Goal: Task Accomplishment & Management: Manage account settings

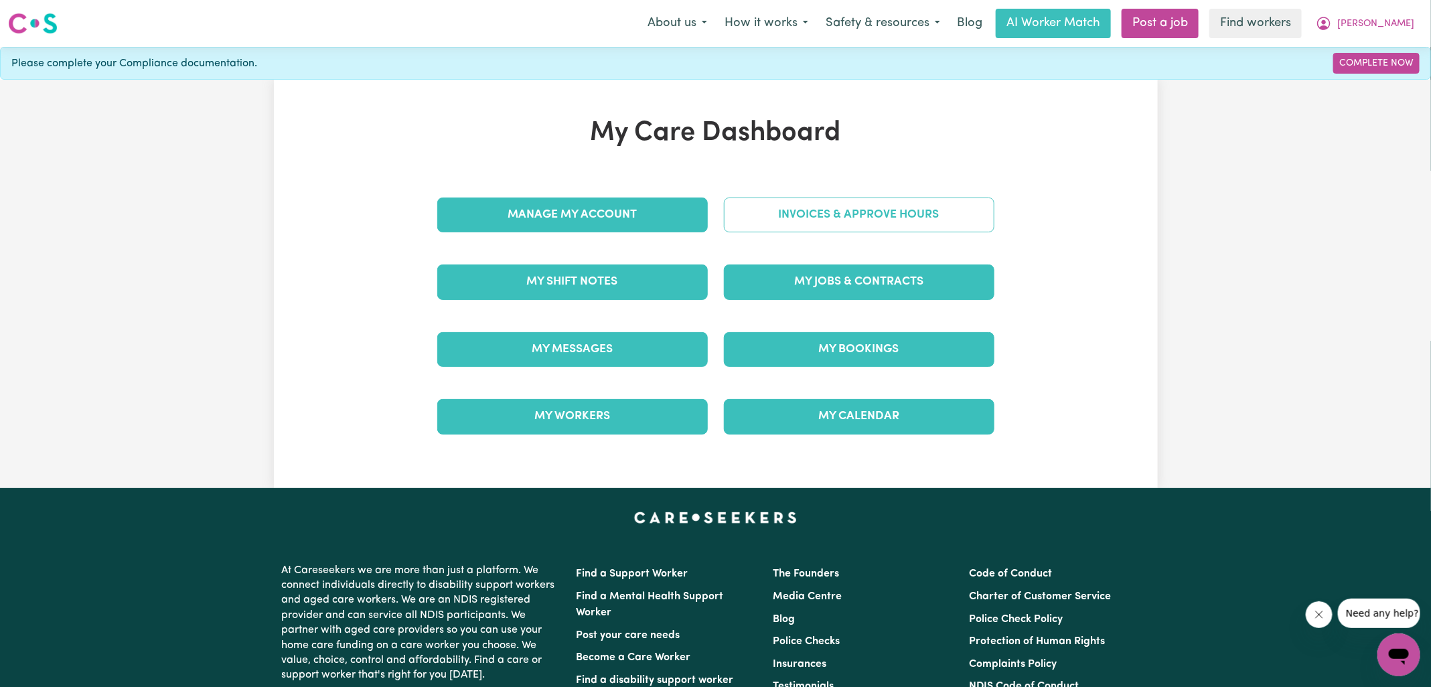
click at [750, 220] on link "Invoices & Approve Hours" at bounding box center [859, 214] width 270 height 35
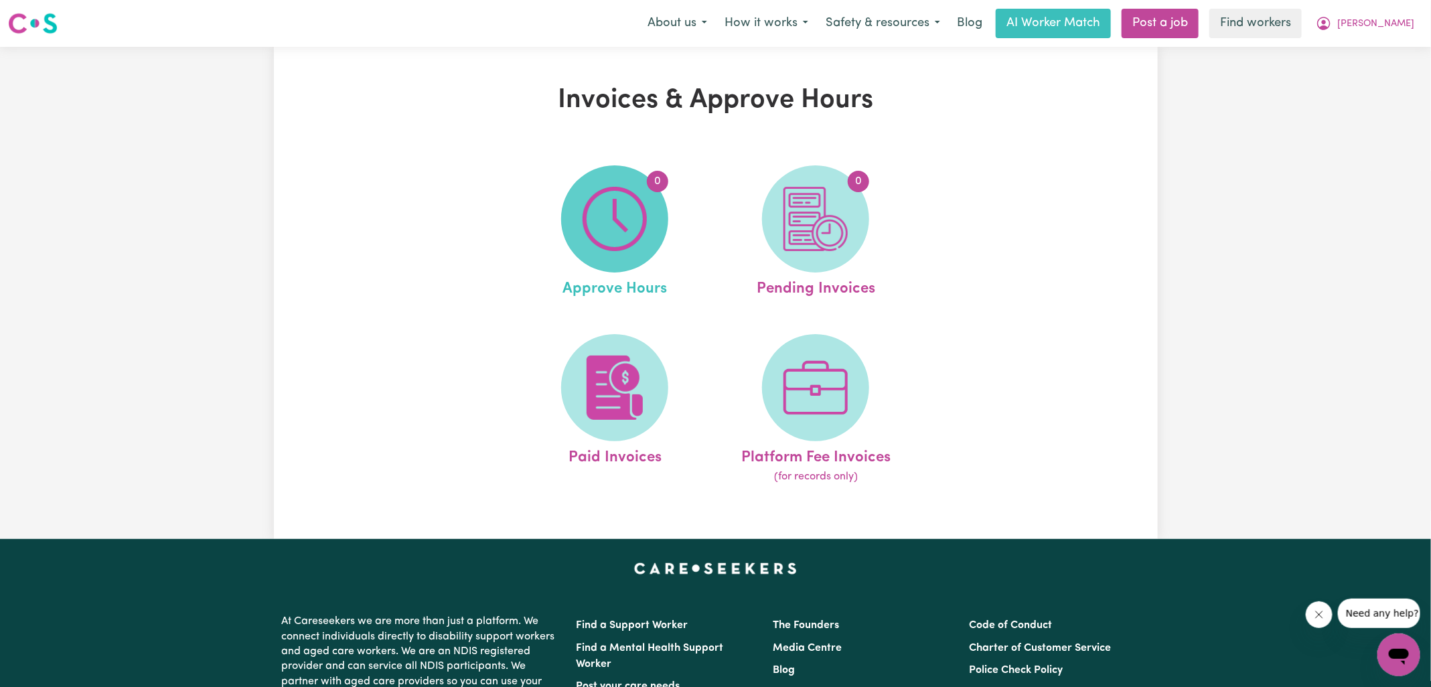
click at [625, 234] on img at bounding box center [614, 219] width 64 height 64
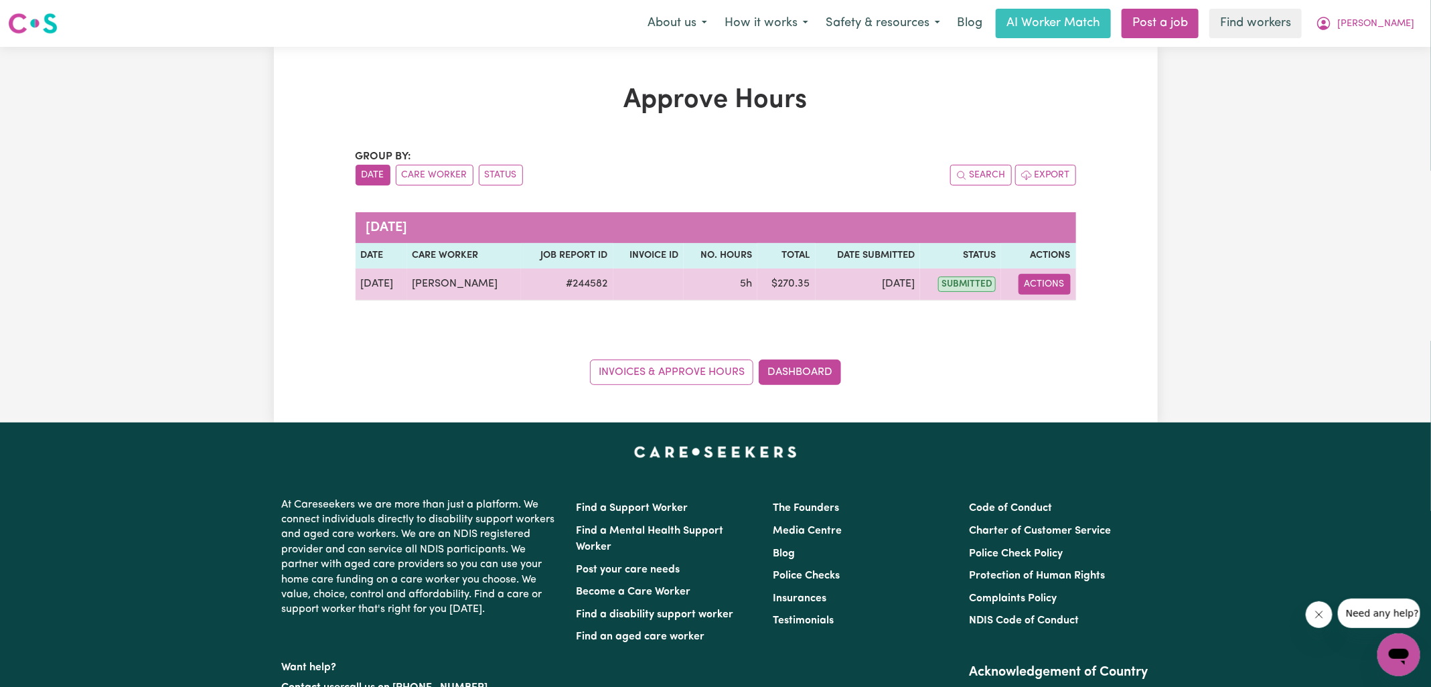
click at [1047, 291] on button "Actions" at bounding box center [1044, 284] width 52 height 21
click at [1065, 319] on link "View Job Report" at bounding box center [1077, 314] width 114 height 27
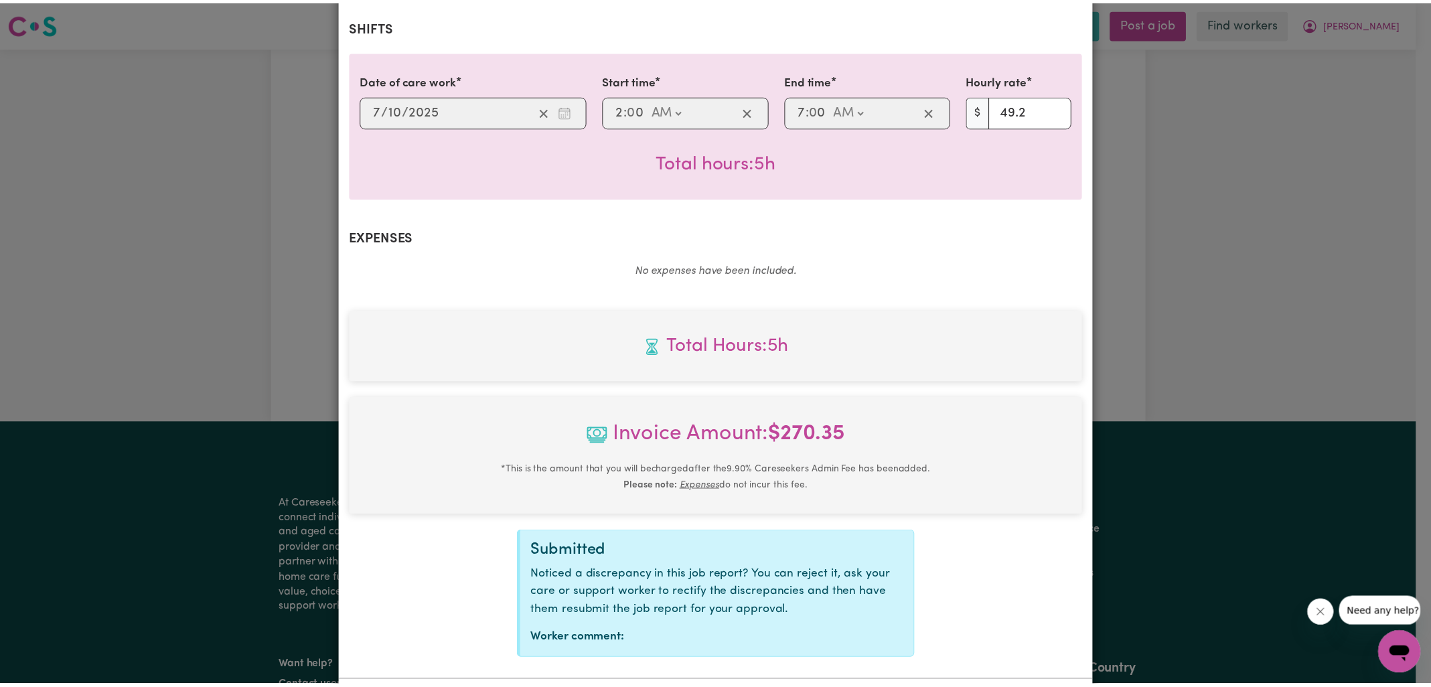
scroll to position [362, 0]
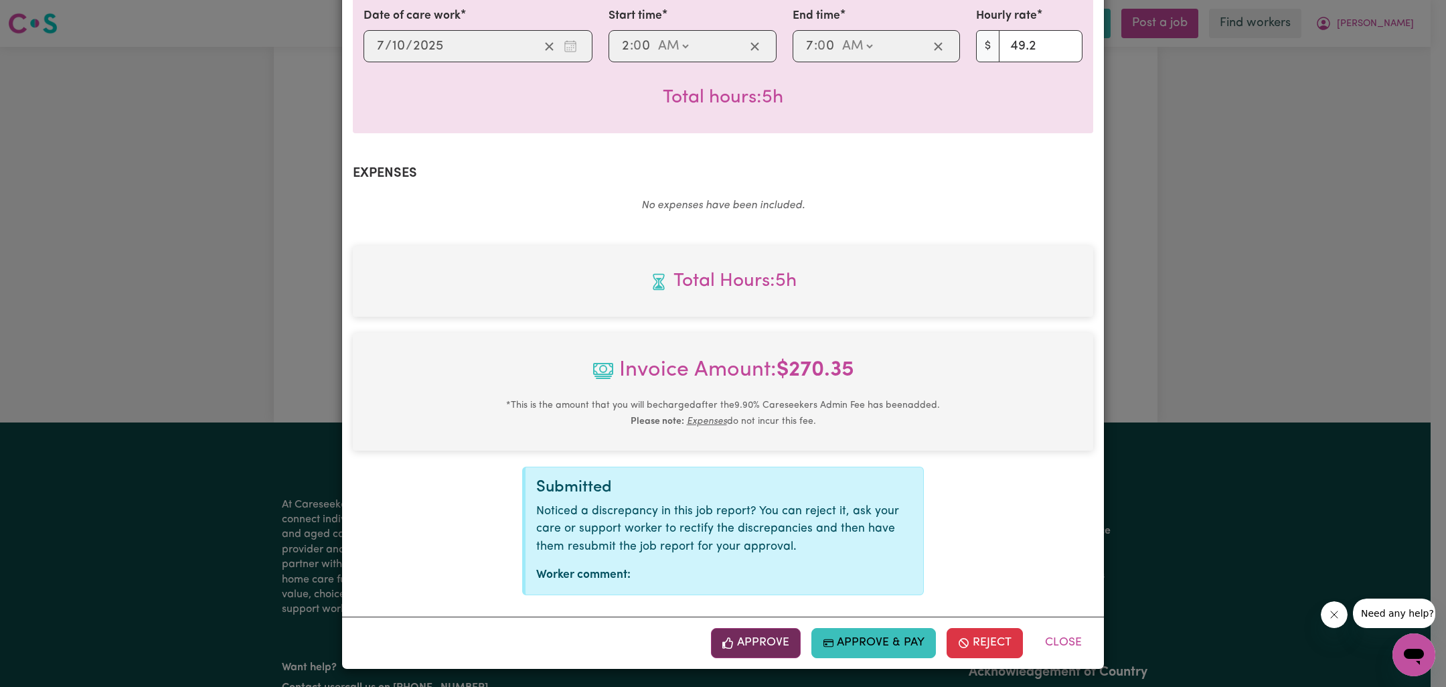
click at [752, 640] on button "Approve" at bounding box center [756, 642] width 90 height 29
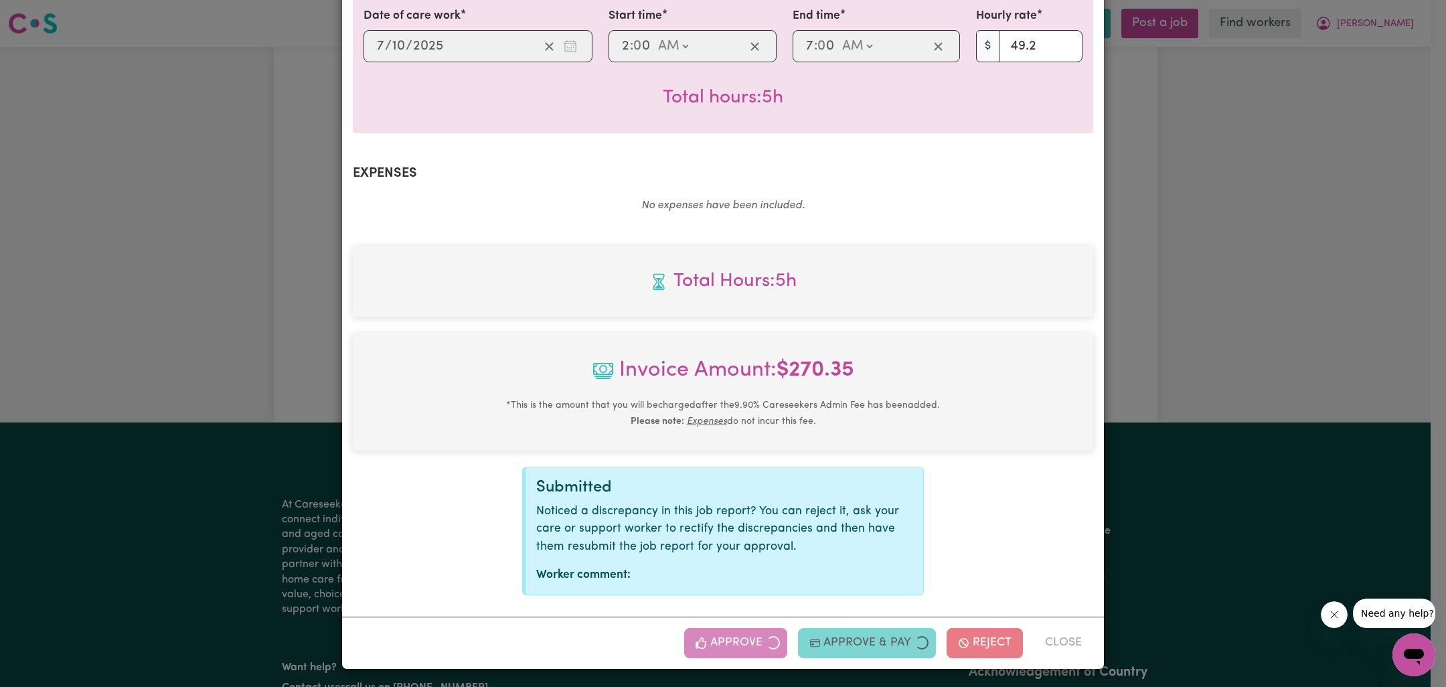
click at [1154, 289] on div "Job Report # 244582 - [PERSON_NAME] Summary Job report # 244582 Client name: [P…" at bounding box center [723, 343] width 1446 height 687
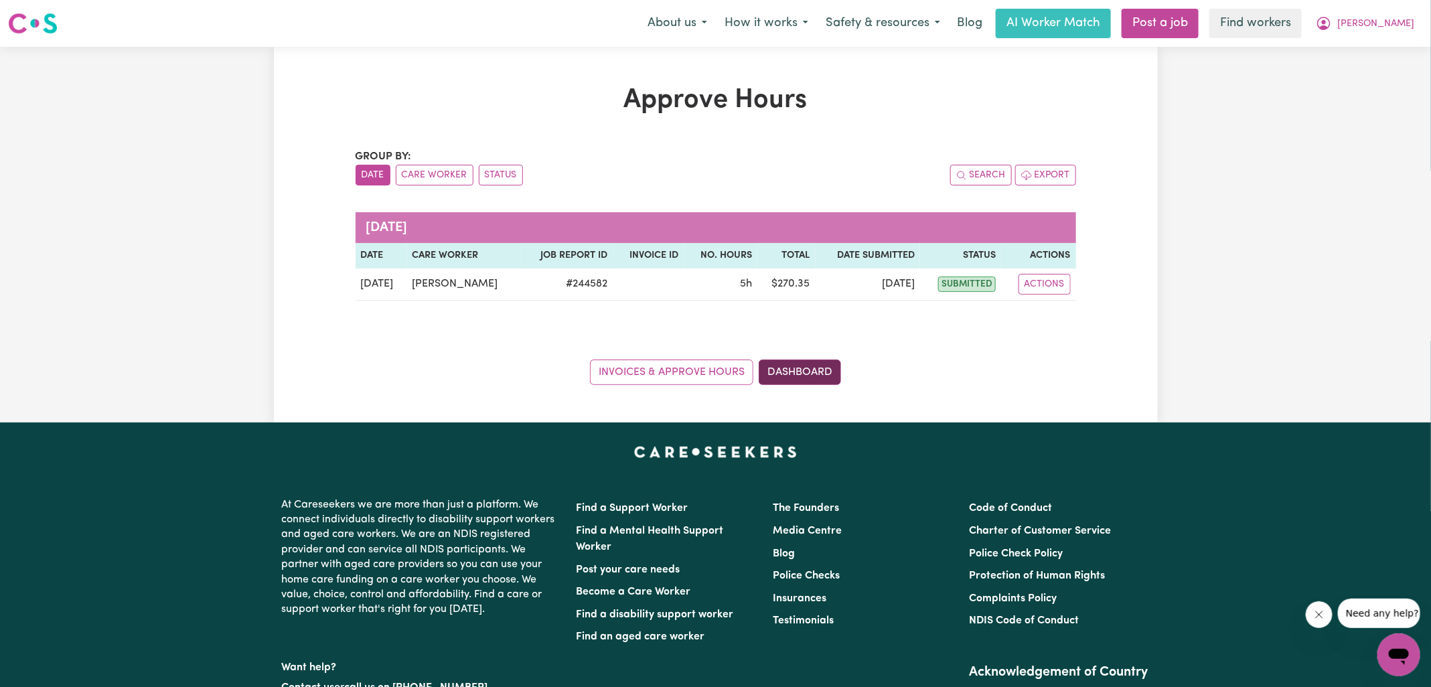
click at [817, 371] on link "Dashboard" at bounding box center [799, 371] width 82 height 25
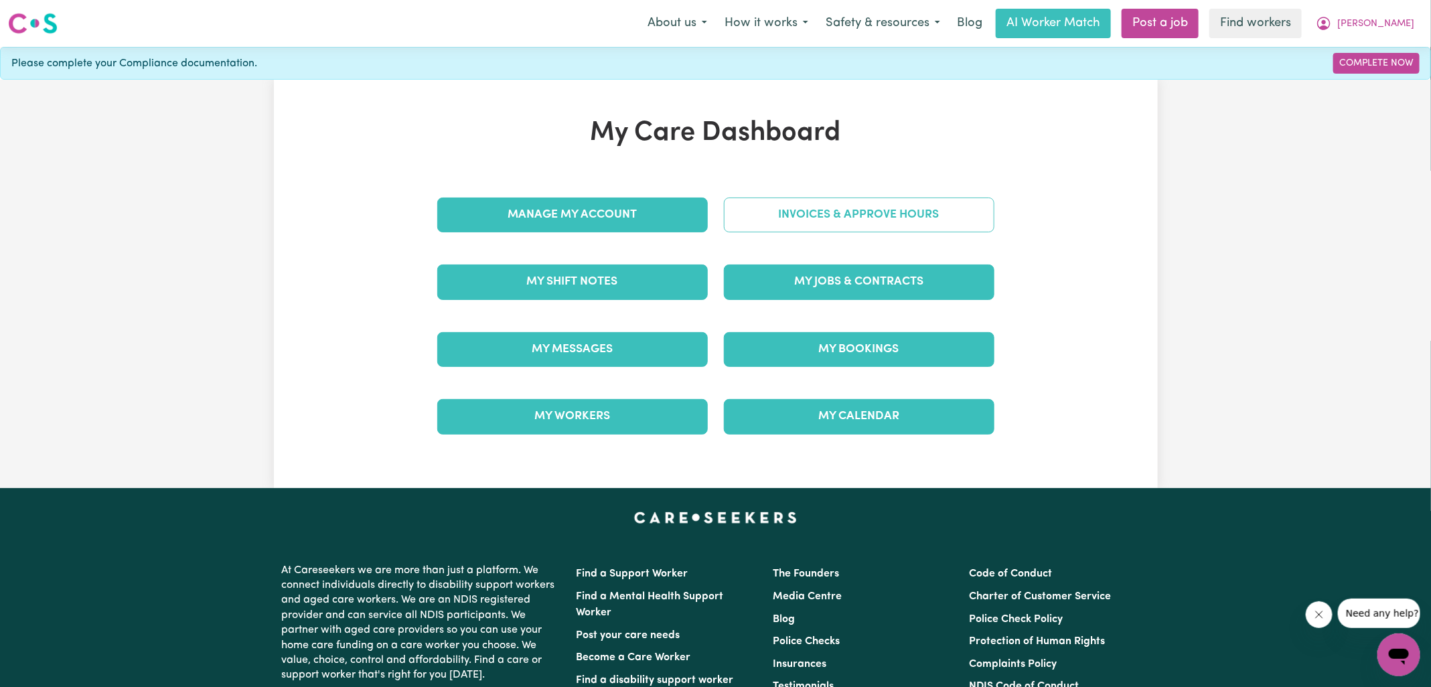
click at [892, 213] on link "Invoices & Approve Hours" at bounding box center [859, 214] width 270 height 35
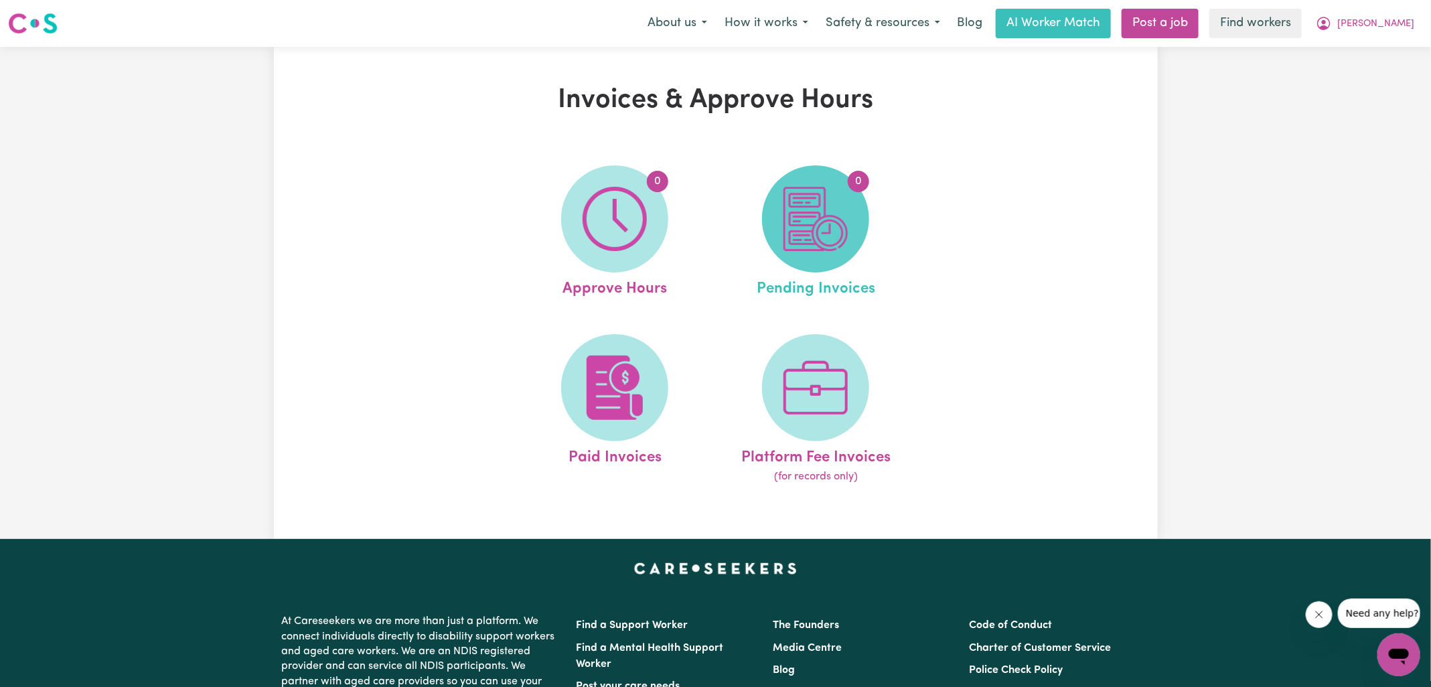
click at [807, 214] on img at bounding box center [815, 219] width 64 height 64
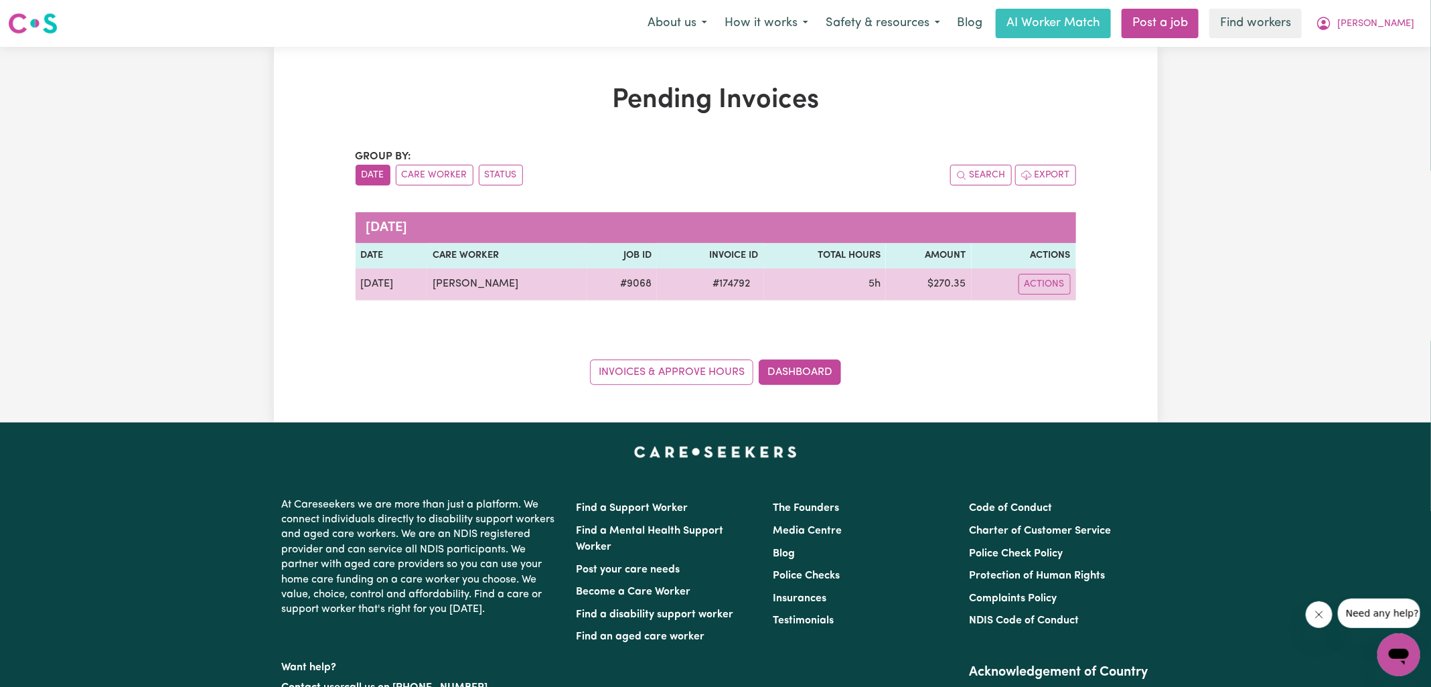
click at [728, 291] on td "# 174792" at bounding box center [710, 284] width 106 height 32
click at [726, 282] on span "# 174792" at bounding box center [732, 284] width 54 height 16
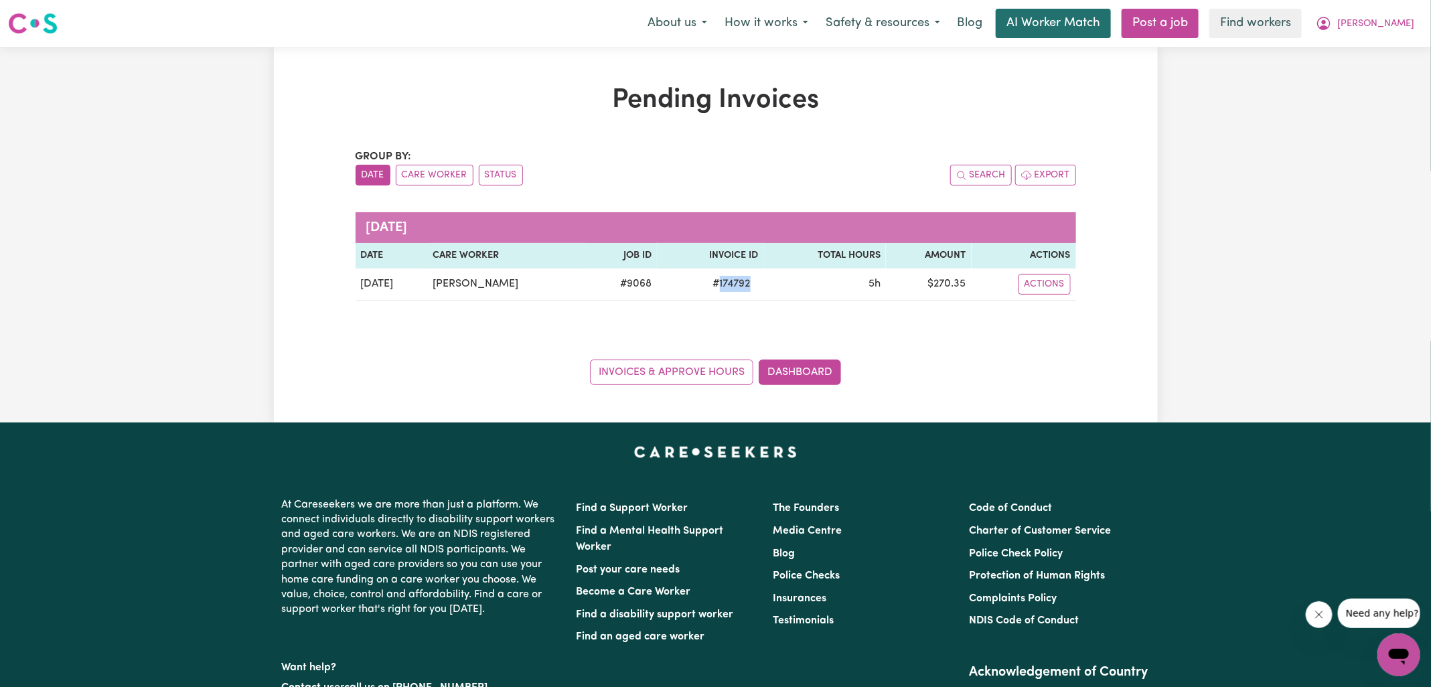
copy span "174792"
click at [1375, 21] on button "[PERSON_NAME]" at bounding box center [1365, 23] width 116 height 28
click at [1371, 78] on link "Logout" at bounding box center [1369, 76] width 106 height 25
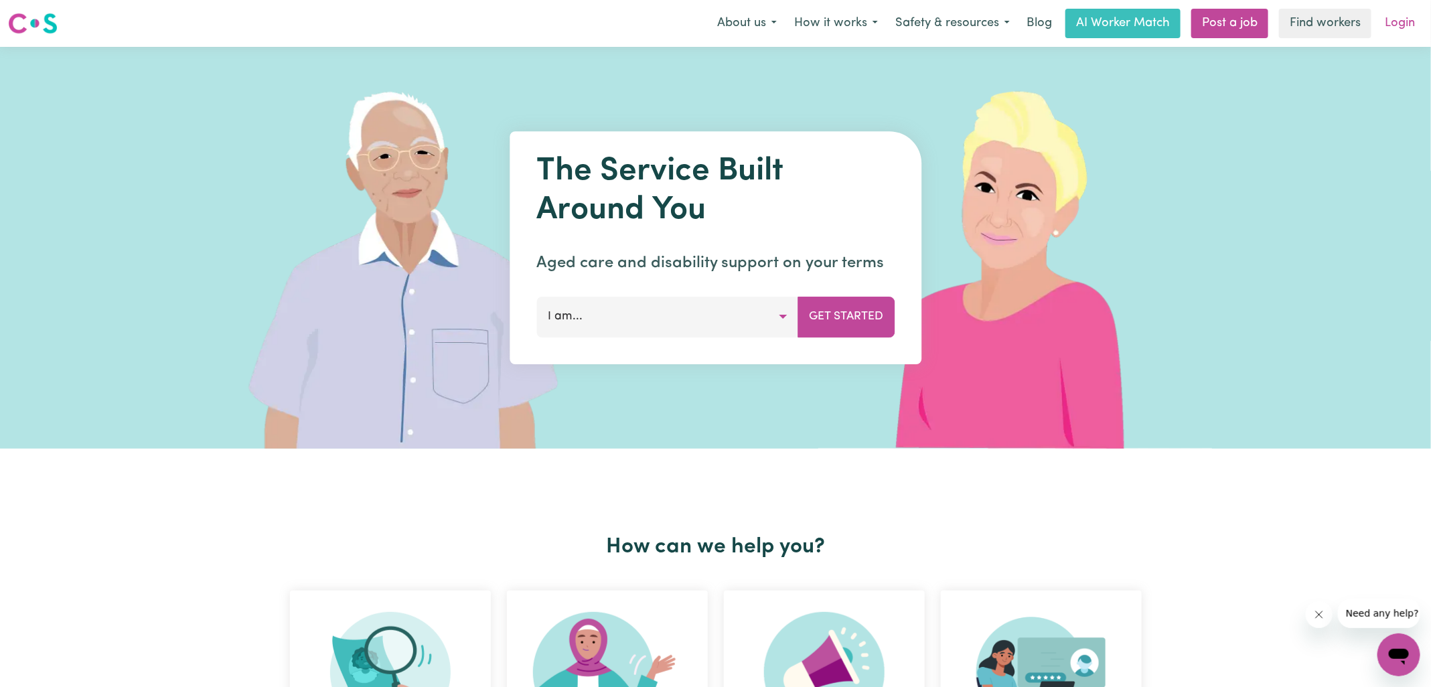
click at [1396, 30] on link "Login" at bounding box center [1399, 23] width 46 height 29
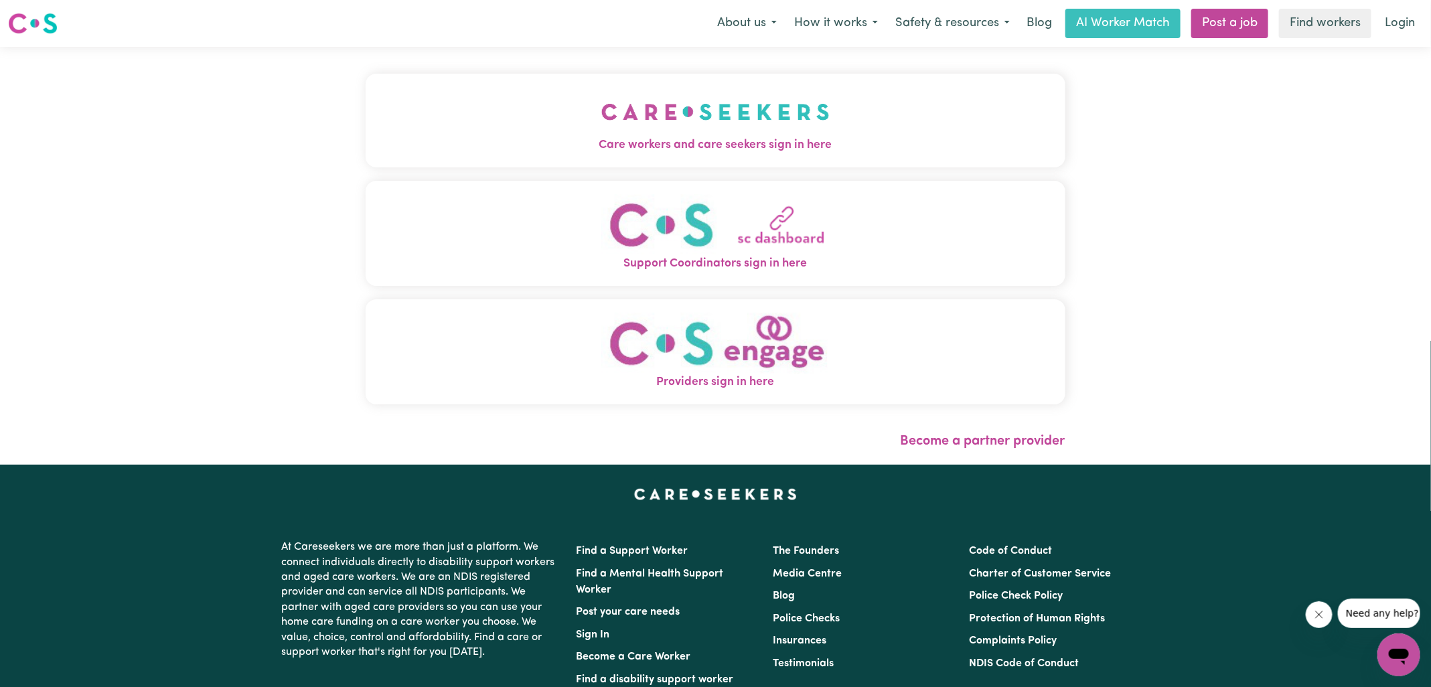
click at [576, 131] on button "Care workers and care seekers sign in here" at bounding box center [716, 121] width 700 height 94
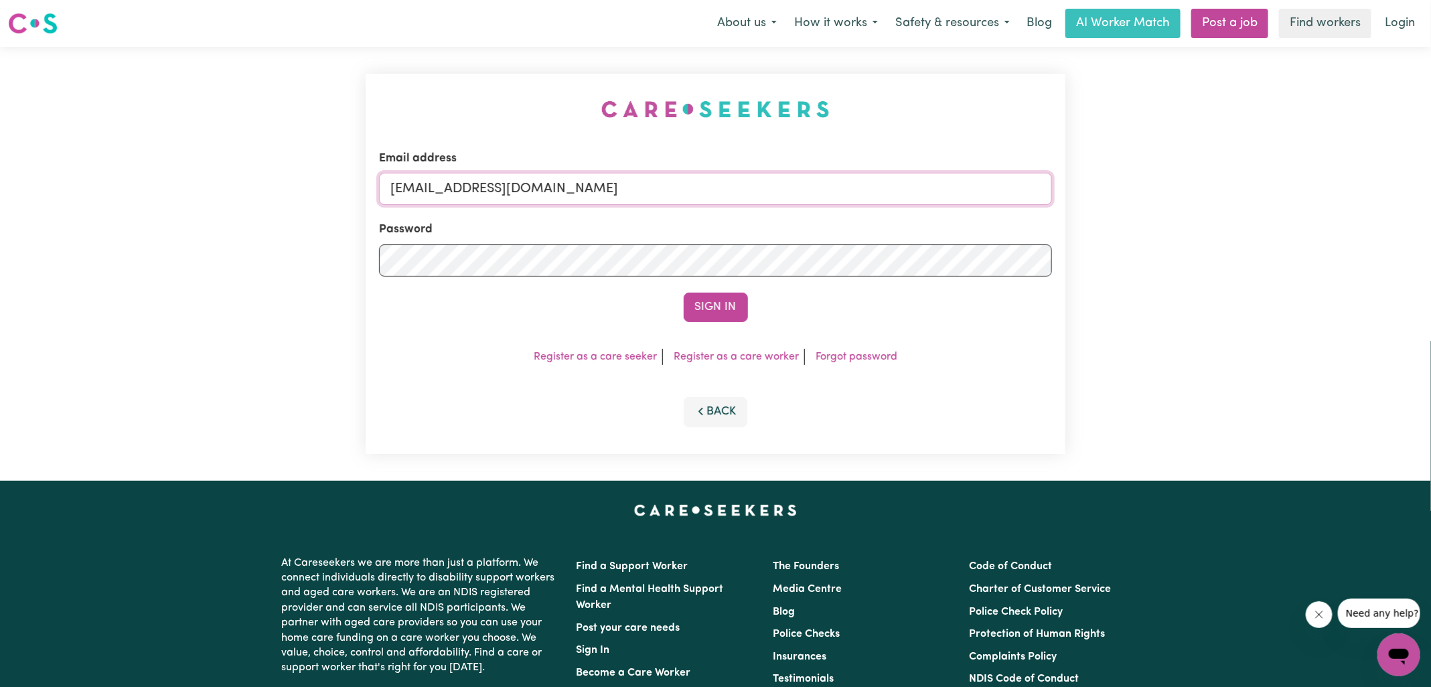
drag, startPoint x: 457, startPoint y: 188, endPoint x: 1165, endPoint y: 295, distance: 715.6
click at [1165, 295] on div "Email address [EMAIL_ADDRESS][DOMAIN_NAME] Password Sign In Register as a care …" at bounding box center [715, 264] width 1431 height 434
type input "[EMAIL_ADDRESS][DOMAIN_NAME]"
click at [684, 293] on button "Sign In" at bounding box center [716, 307] width 64 height 29
